Goal: Browse casually

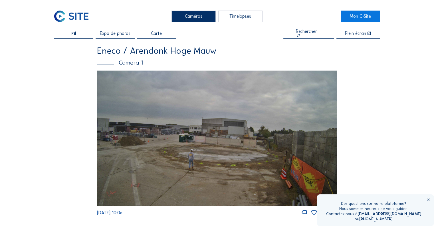
click at [192, 152] on img at bounding box center [217, 138] width 240 height 135
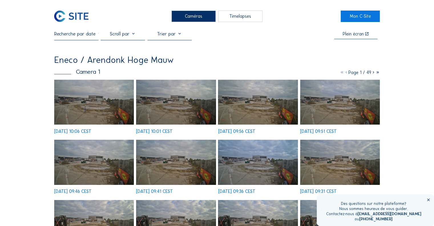
click at [106, 98] on img at bounding box center [94, 102] width 80 height 45
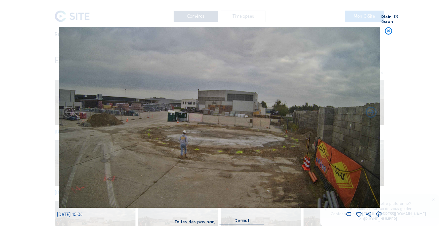
click at [342, 107] on img at bounding box center [219, 117] width 321 height 181
click at [369, 109] on icon at bounding box center [370, 112] width 13 height 13
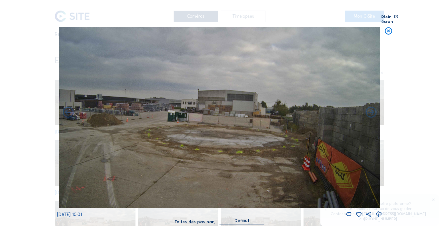
click at [369, 109] on icon at bounding box center [370, 112] width 13 height 13
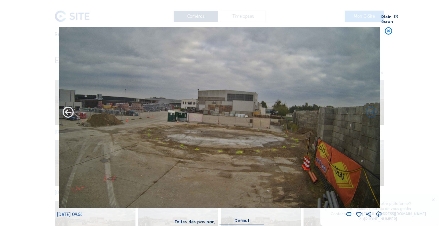
click at [65, 106] on icon at bounding box center [67, 112] width 13 height 13
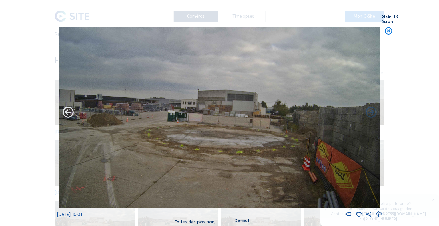
click at [67, 109] on icon at bounding box center [67, 112] width 13 height 13
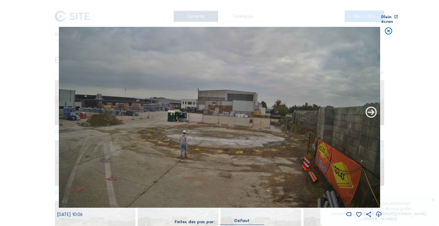
click at [370, 107] on icon at bounding box center [370, 112] width 13 height 13
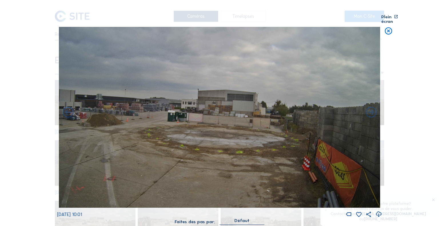
click at [370, 107] on icon at bounding box center [370, 112] width 13 height 13
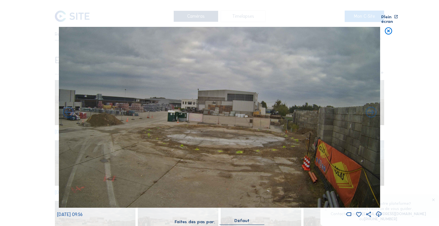
click at [370, 107] on icon at bounding box center [370, 112] width 13 height 13
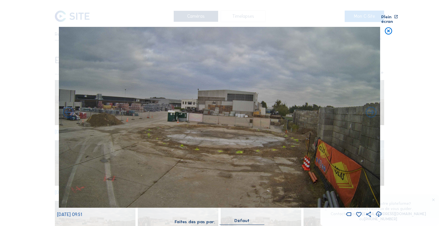
click at [370, 107] on icon at bounding box center [370, 112] width 13 height 13
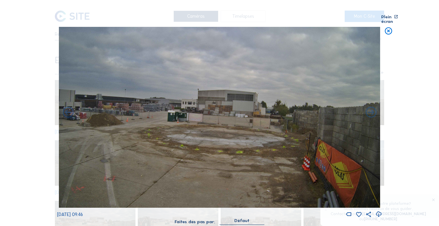
click at [370, 107] on icon at bounding box center [370, 112] width 13 height 13
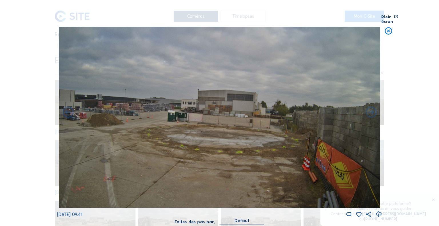
click at [370, 107] on icon at bounding box center [370, 112] width 13 height 13
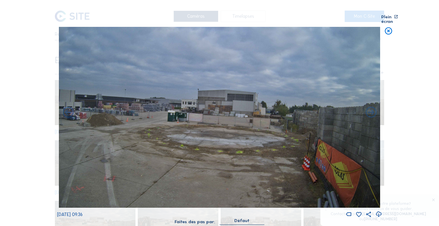
click at [370, 107] on icon at bounding box center [370, 112] width 13 height 13
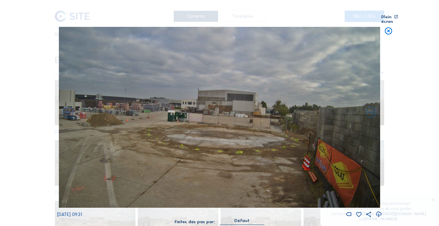
click at [370, 107] on icon at bounding box center [370, 112] width 13 height 13
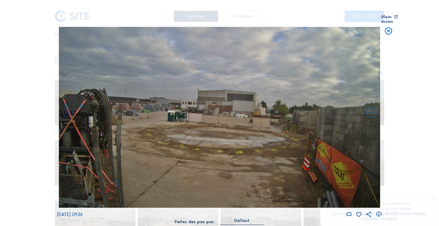
click at [370, 107] on icon at bounding box center [370, 112] width 13 height 13
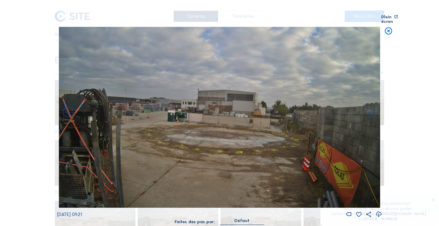
click at [370, 107] on icon at bounding box center [370, 112] width 13 height 13
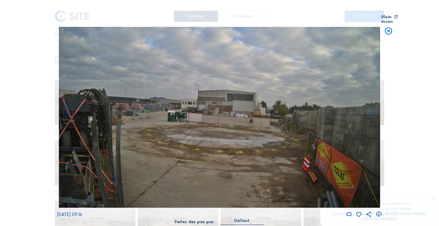
click at [370, 107] on icon at bounding box center [370, 112] width 13 height 13
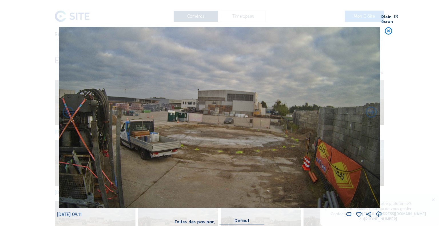
click at [370, 107] on icon at bounding box center [370, 112] width 13 height 13
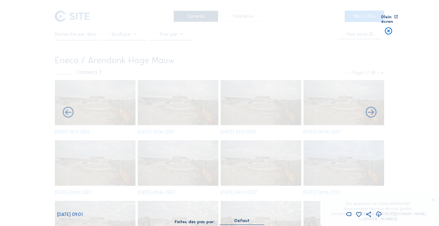
click at [370, 107] on icon at bounding box center [370, 112] width 13 height 13
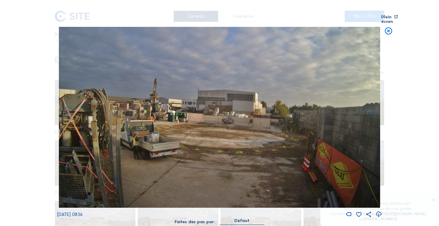
click at [370, 107] on icon at bounding box center [370, 112] width 13 height 13
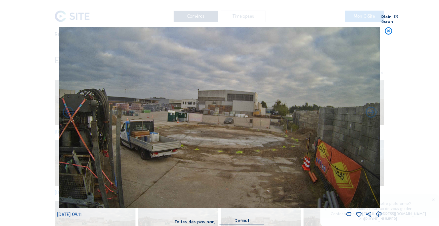
click at [387, 27] on icon at bounding box center [388, 31] width 9 height 9
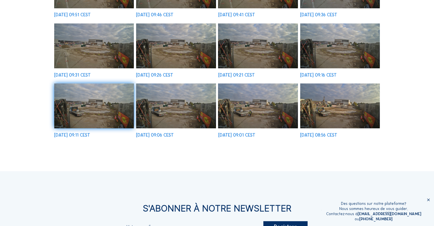
scroll to position [101, 0]
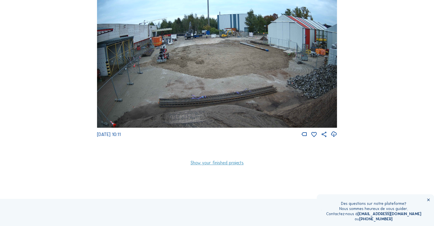
scroll to position [218, 0]
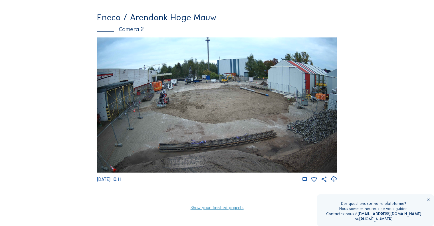
click at [188, 93] on img at bounding box center [217, 104] width 240 height 135
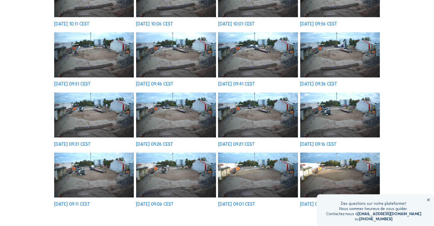
scroll to position [143, 0]
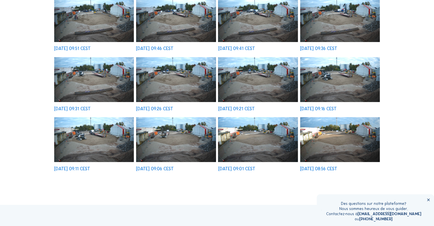
click at [336, 71] on img at bounding box center [340, 79] width 80 height 45
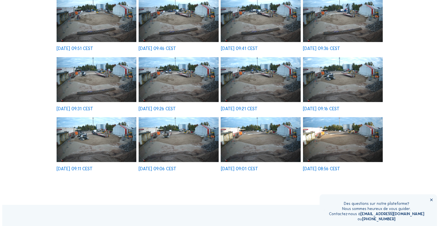
scroll to position [143, 0]
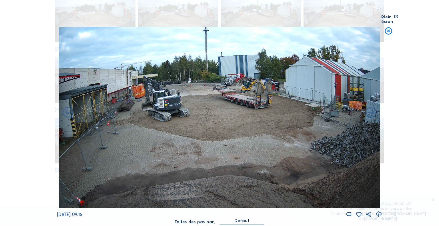
click at [389, 29] on icon at bounding box center [388, 31] width 9 height 9
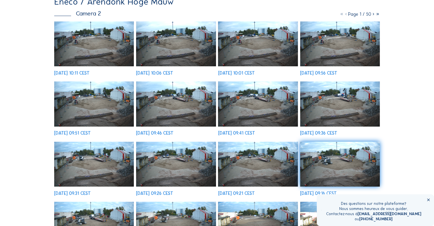
scroll to position [0, 0]
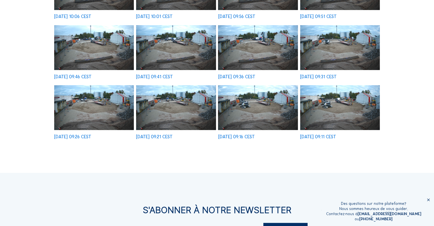
scroll to position [101, 0]
